Goal: Obtain resource: Download file/media

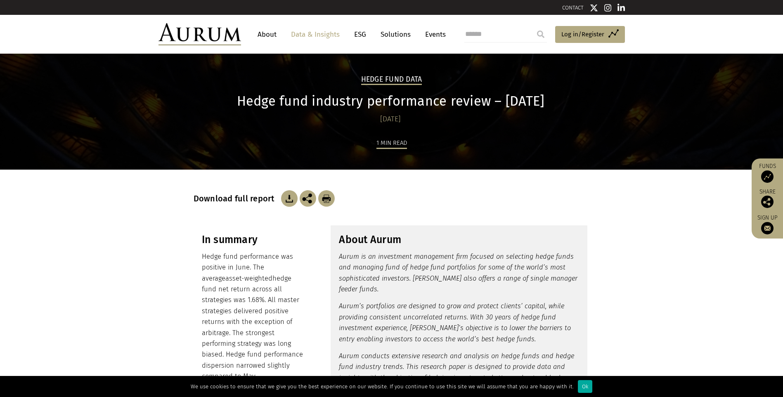
click at [288, 194] on img at bounding box center [289, 198] width 17 height 17
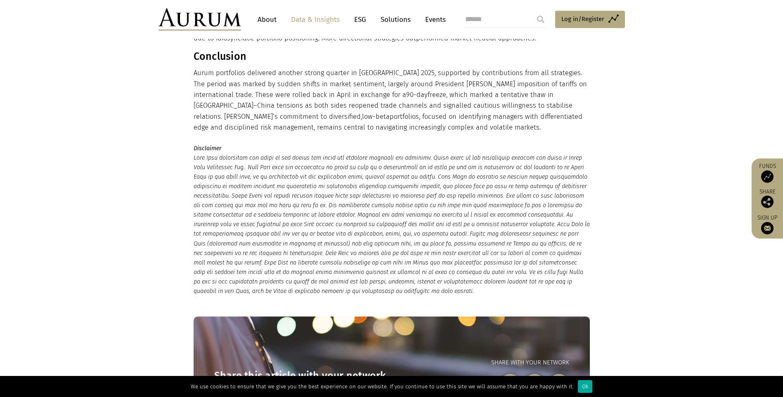
scroll to position [1115, 0]
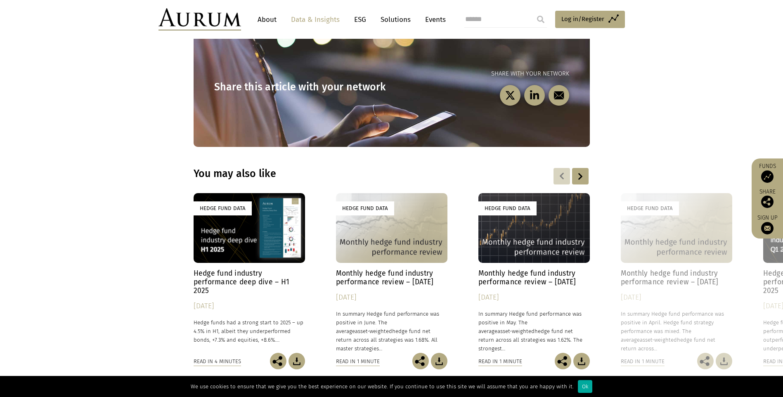
click at [250, 224] on div "Hedge Fund Data" at bounding box center [249, 228] width 111 height 70
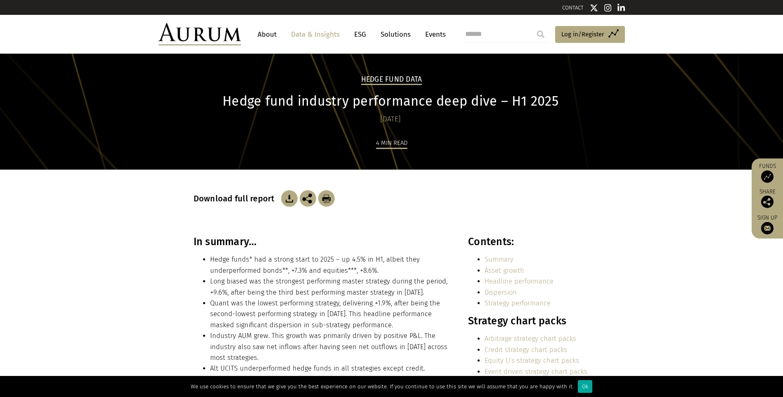
click at [289, 196] on img at bounding box center [289, 198] width 17 height 17
